Goal: Complete application form

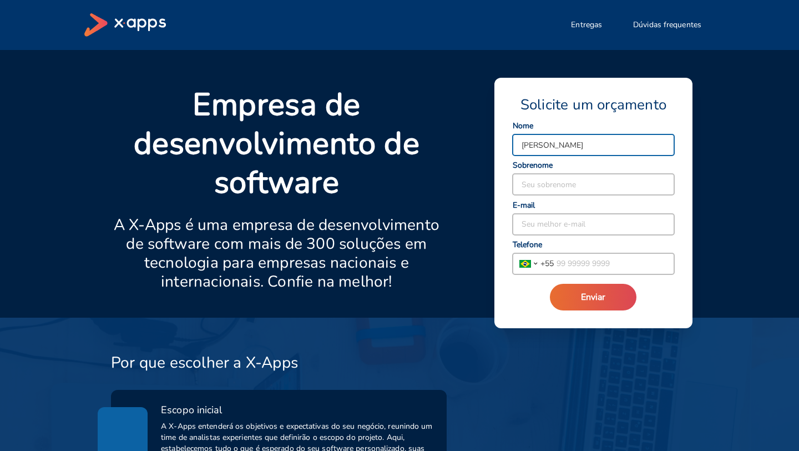
drag, startPoint x: 580, startPoint y: 145, endPoint x: 548, endPoint y: 144, distance: 32.2
click at [547, 144] on input "[PERSON_NAME]" at bounding box center [594, 144] width 162 height 21
type input "[PERSON_NAME]"
click at [558, 180] on input at bounding box center [594, 184] width 162 height 21
type input "[PERSON_NAME]"
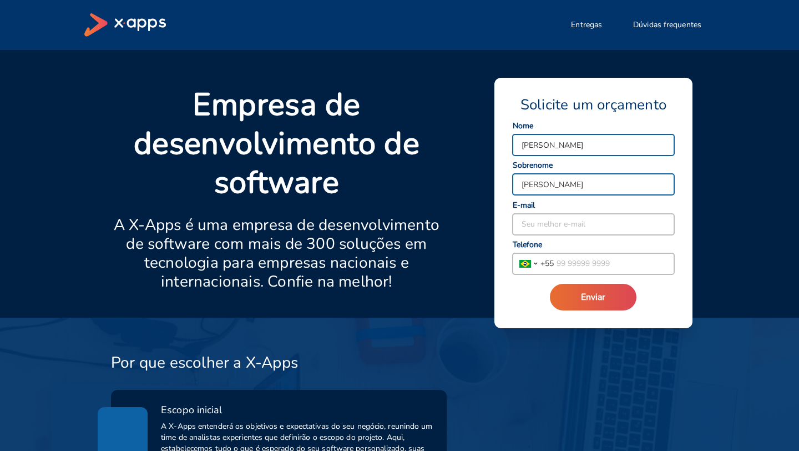
click at [554, 143] on input "[PERSON_NAME]" at bounding box center [594, 144] width 162 height 21
click at [546, 223] on input at bounding box center [594, 224] width 162 height 21
type input "[PERSON_NAME][EMAIL_ADDRESS][DOMAIN_NAME]"
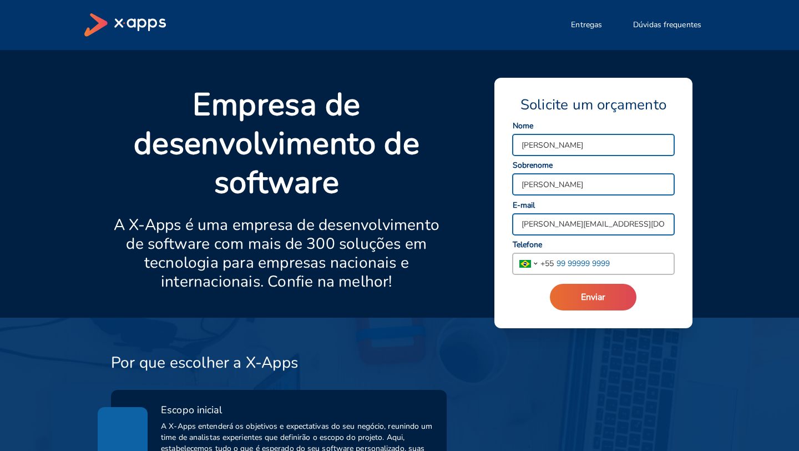
click at [588, 268] on input "tel" at bounding box center [614, 263] width 120 height 21
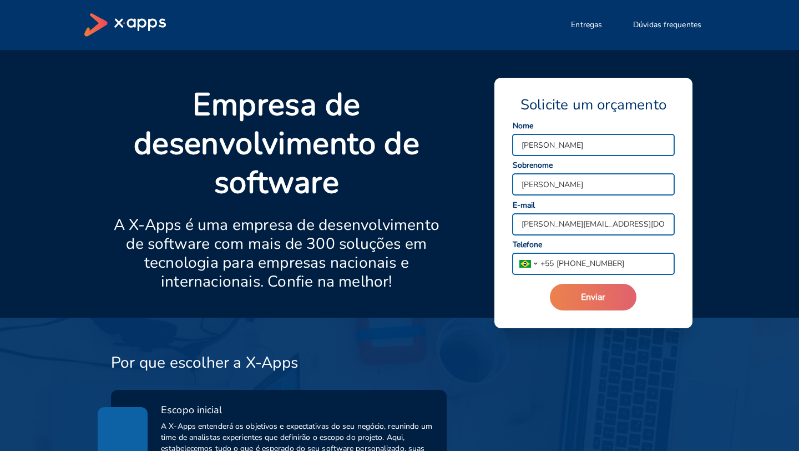
type input "[PHONE_NUMBER]"
click at [610, 295] on button "Enviar" at bounding box center [593, 297] width 87 height 27
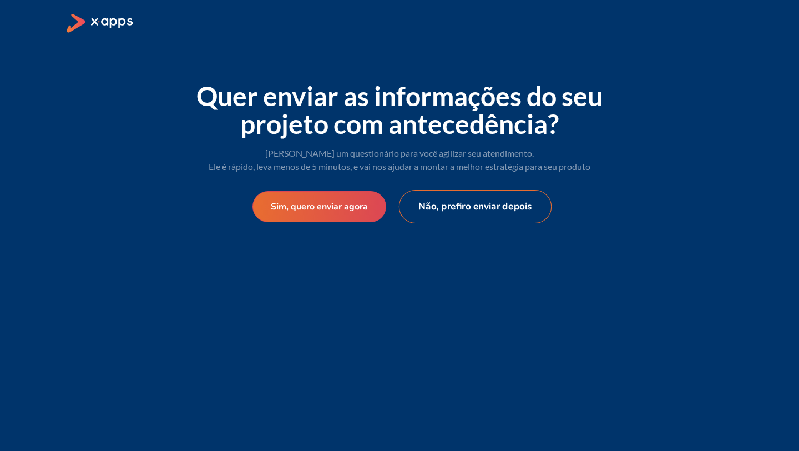
click at [506, 201] on button "Não, prefiro enviar depois" at bounding box center [475, 206] width 153 height 33
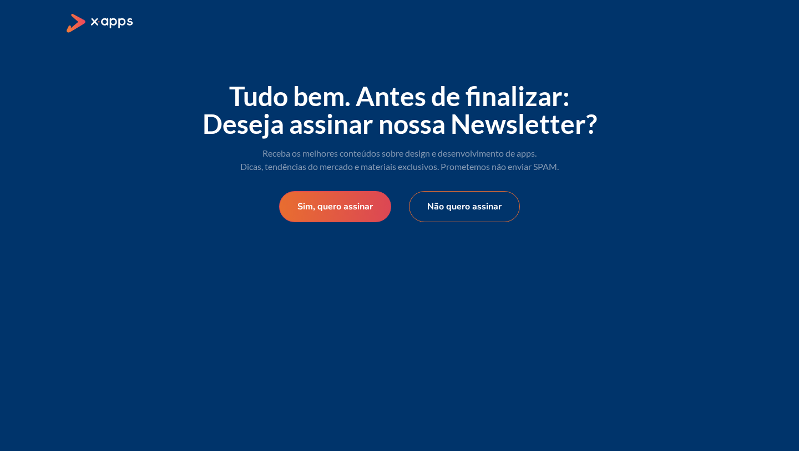
click at [478, 205] on button "Não quero assinar" at bounding box center [464, 206] width 111 height 31
